Goal: Information Seeking & Learning: Learn about a topic

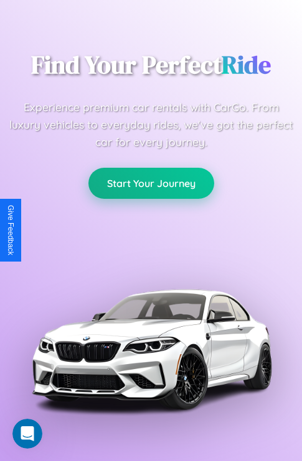
click at [150, 184] on button "Start Your Journey" at bounding box center [151, 183] width 126 height 31
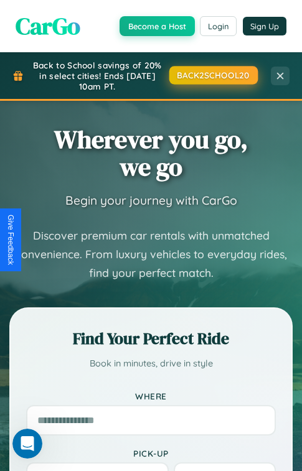
click at [212, 75] on button "BACK2SCHOOL20" at bounding box center [212, 75] width 88 height 18
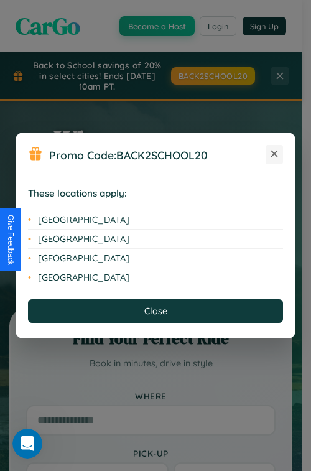
click at [274, 154] on icon at bounding box center [274, 153] width 7 height 7
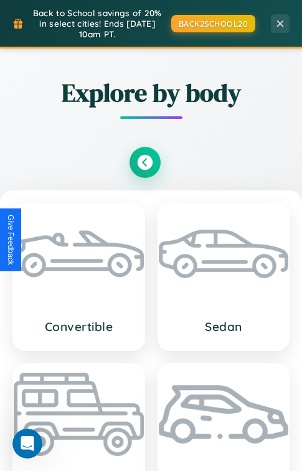
scroll to position [3608, 0]
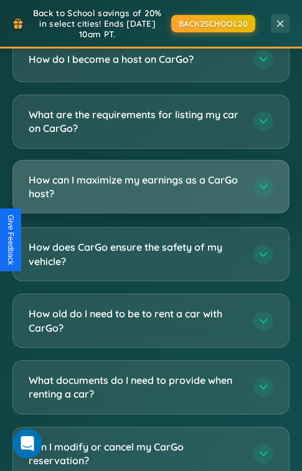
click at [150, 173] on h3 "How can I maximize my earnings as a CarGo host?" at bounding box center [135, 187] width 212 height 28
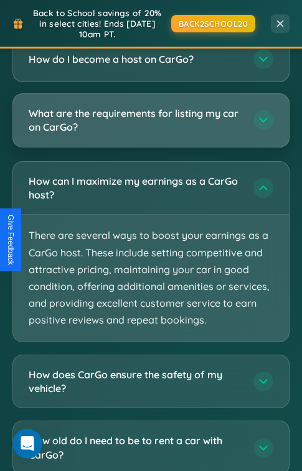
click at [150, 106] on h3 "What are the requirements for listing my car on CarGo?" at bounding box center [135, 120] width 212 height 28
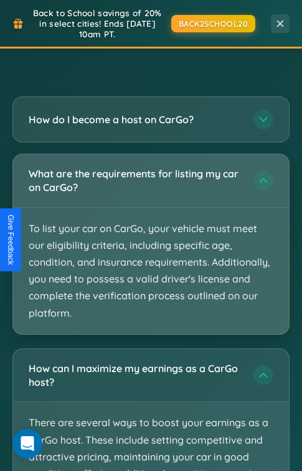
scroll to position [1461, 0]
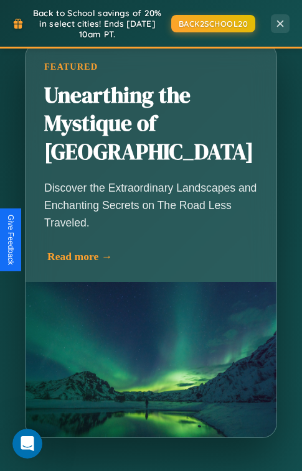
click at [152, 250] on div "Read more →" at bounding box center [153, 256] width 213 height 13
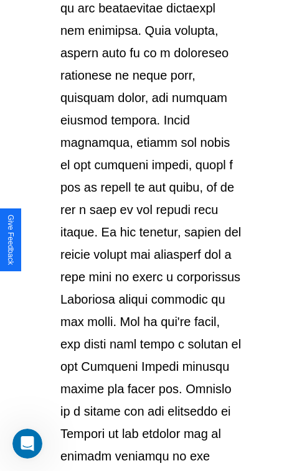
scroll to position [2150, 0]
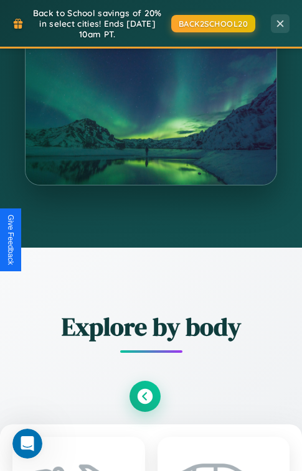
scroll to position [1461, 0]
